Goal: Transaction & Acquisition: Download file/media

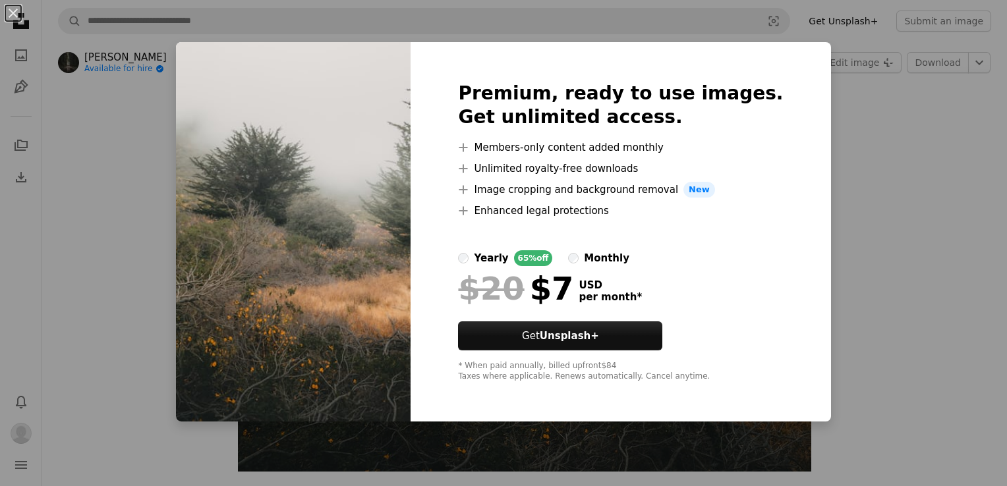
click at [819, 333] on div "An X shape Premium, ready to use images. Get unlimited access. A plus sign Memb…" at bounding box center [503, 243] width 1007 height 486
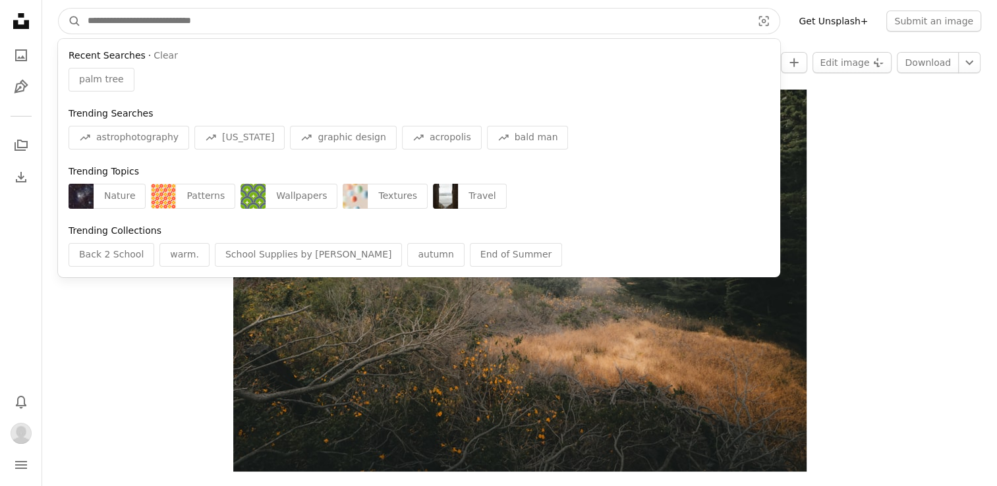
click at [220, 9] on input "Find visuals sitewide" at bounding box center [414, 21] width 667 height 25
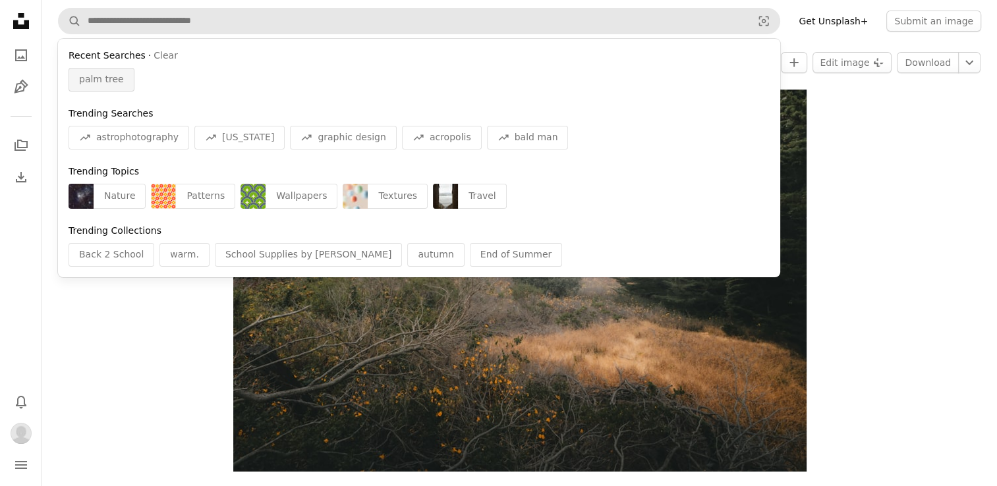
click at [79, 78] on span "palm tree" at bounding box center [101, 79] width 45 height 13
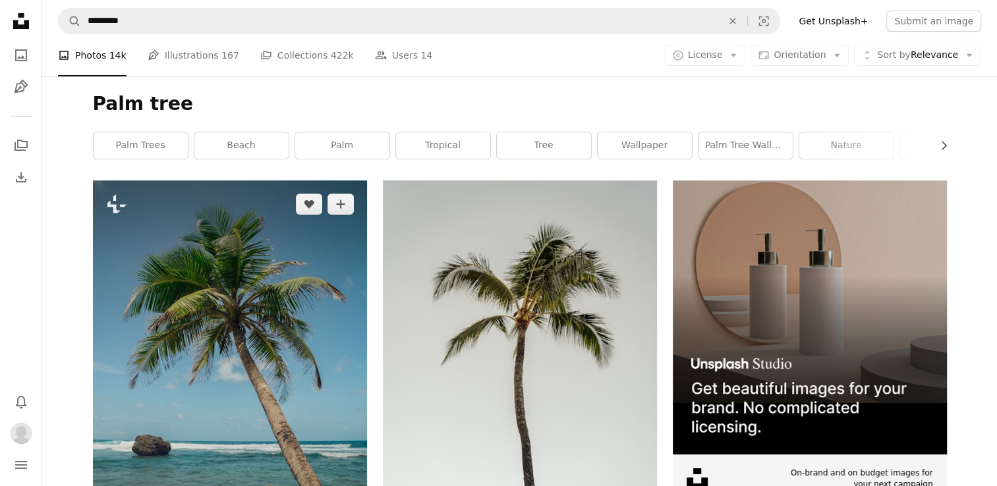
click at [265, 257] on img at bounding box center [230, 386] width 274 height 411
